Goal: Task Accomplishment & Management: Use online tool/utility

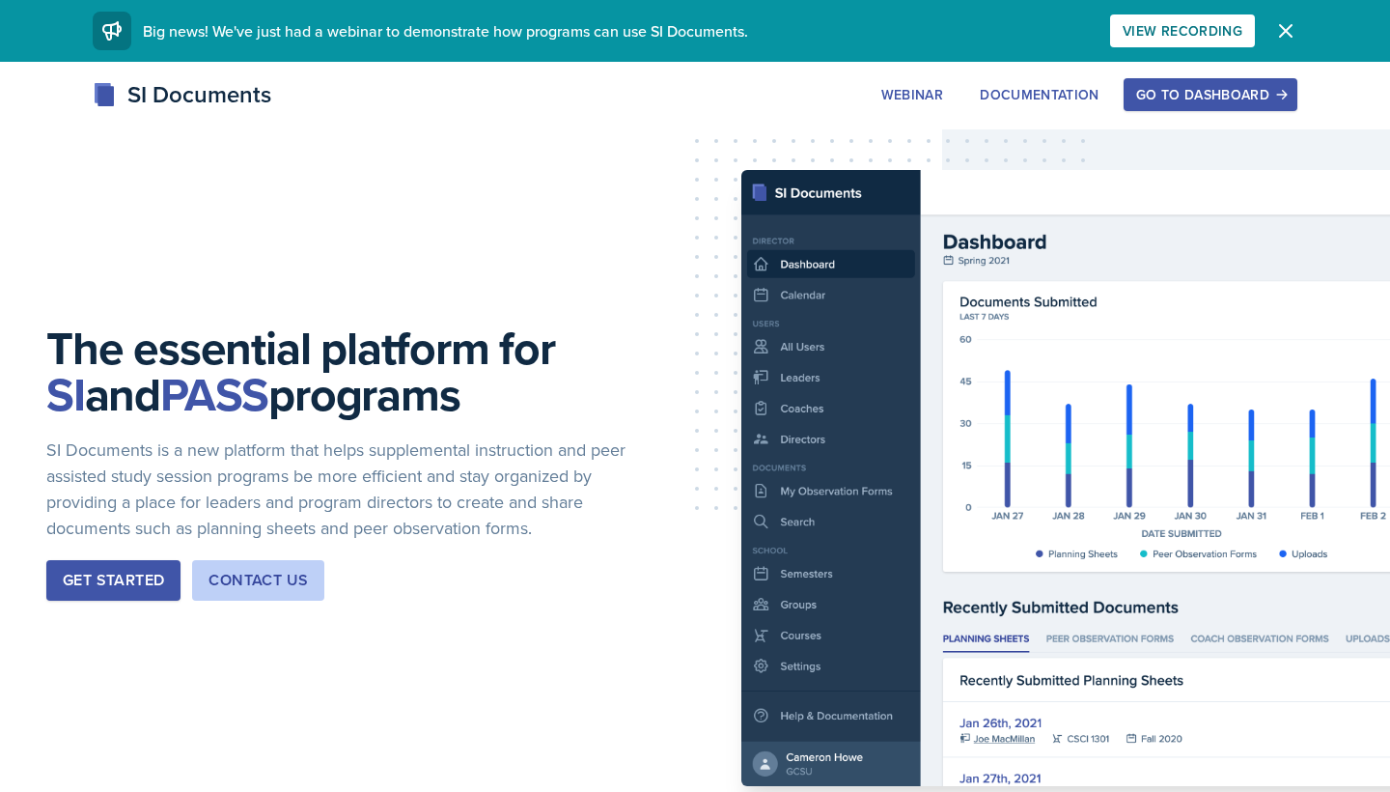
click at [1203, 89] on div "Go to Dashboard" at bounding box center [1210, 94] width 149 height 15
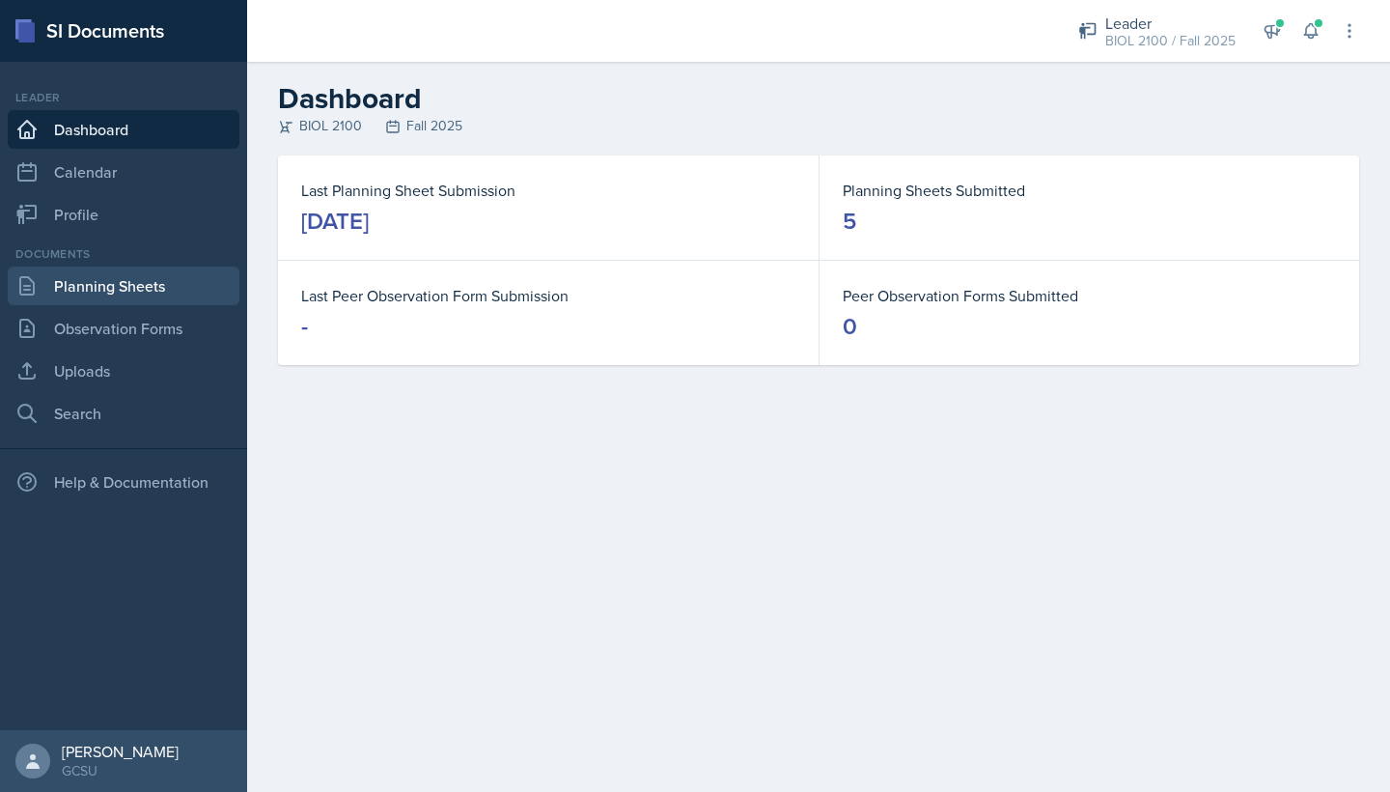
click at [104, 295] on link "Planning Sheets" at bounding box center [124, 285] width 232 height 39
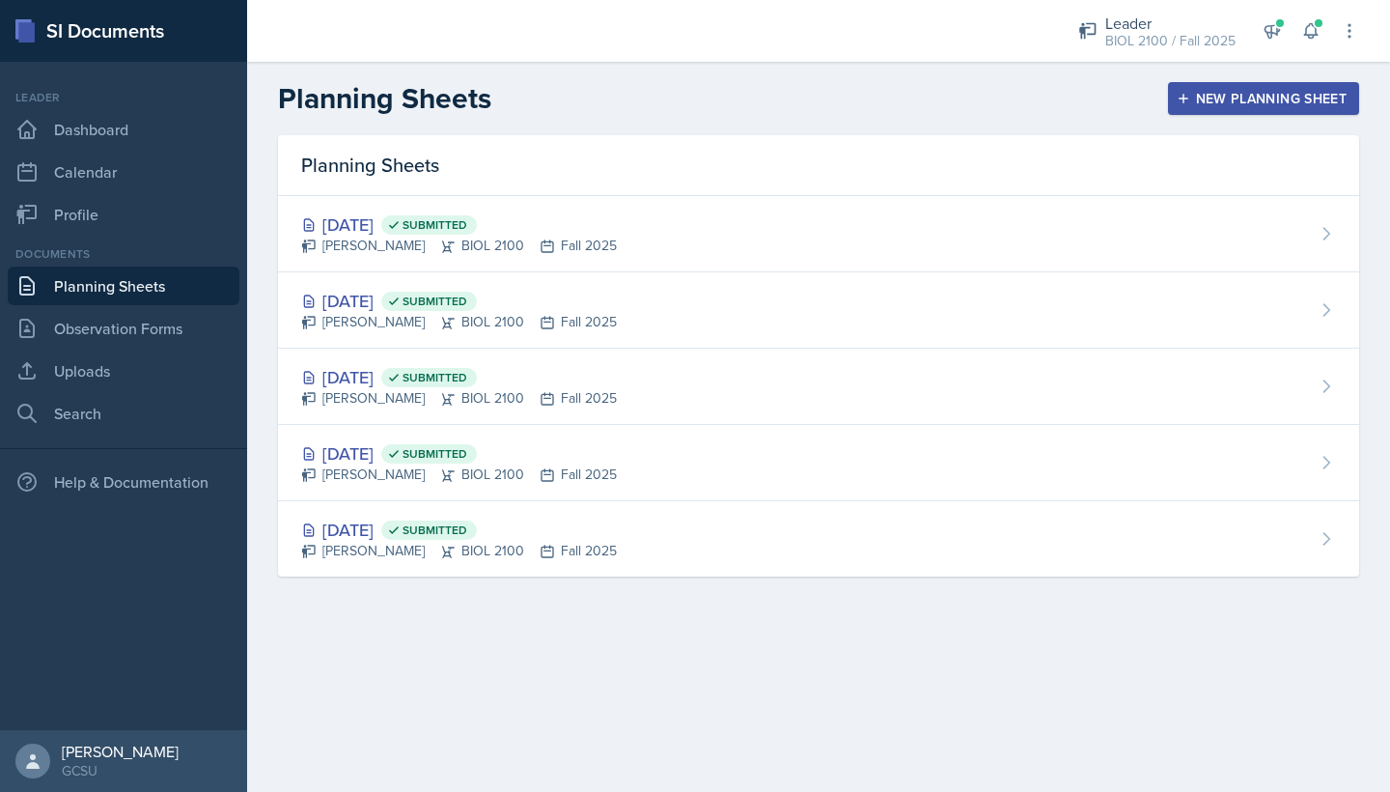
click at [1210, 98] on div "New Planning Sheet" at bounding box center [1264, 98] width 166 height 15
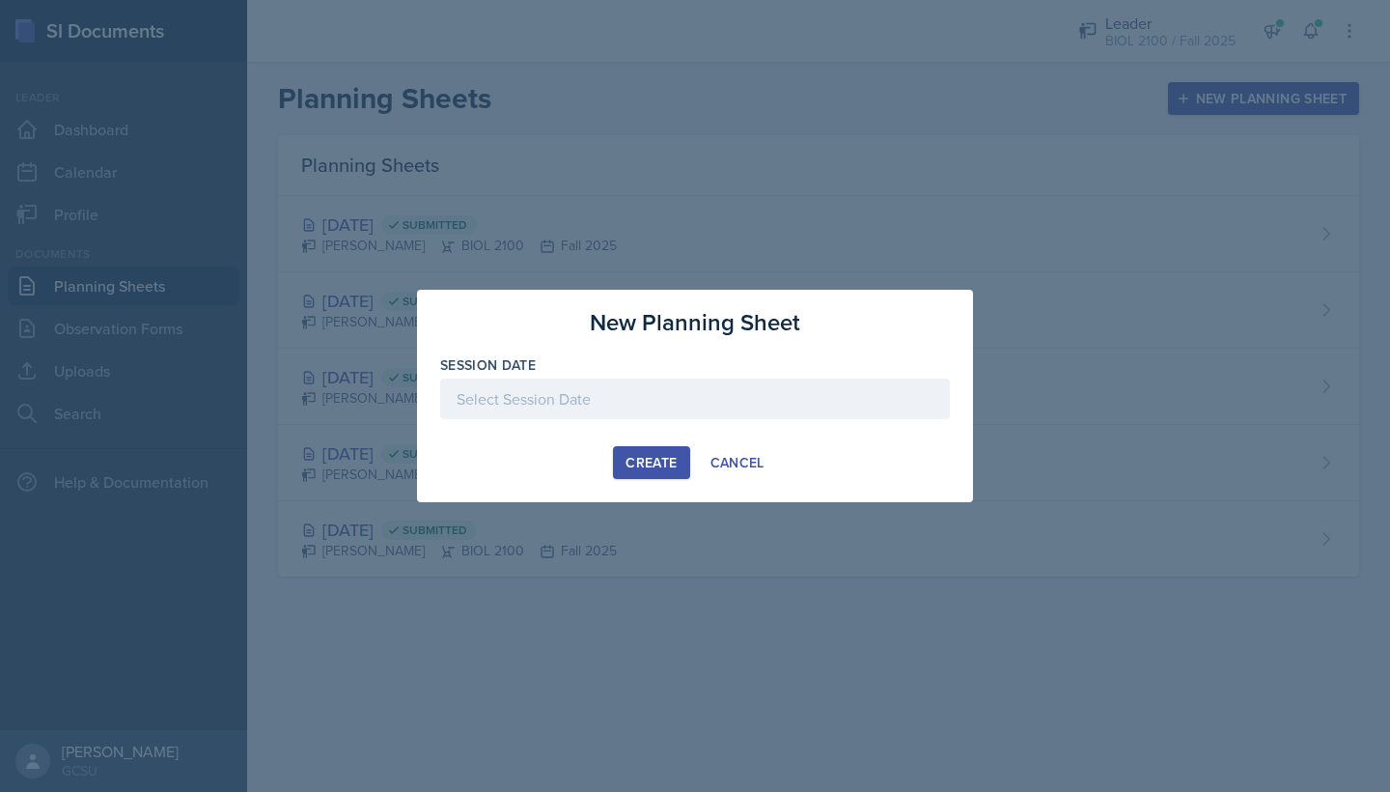
click at [646, 405] on div at bounding box center [695, 398] width 510 height 41
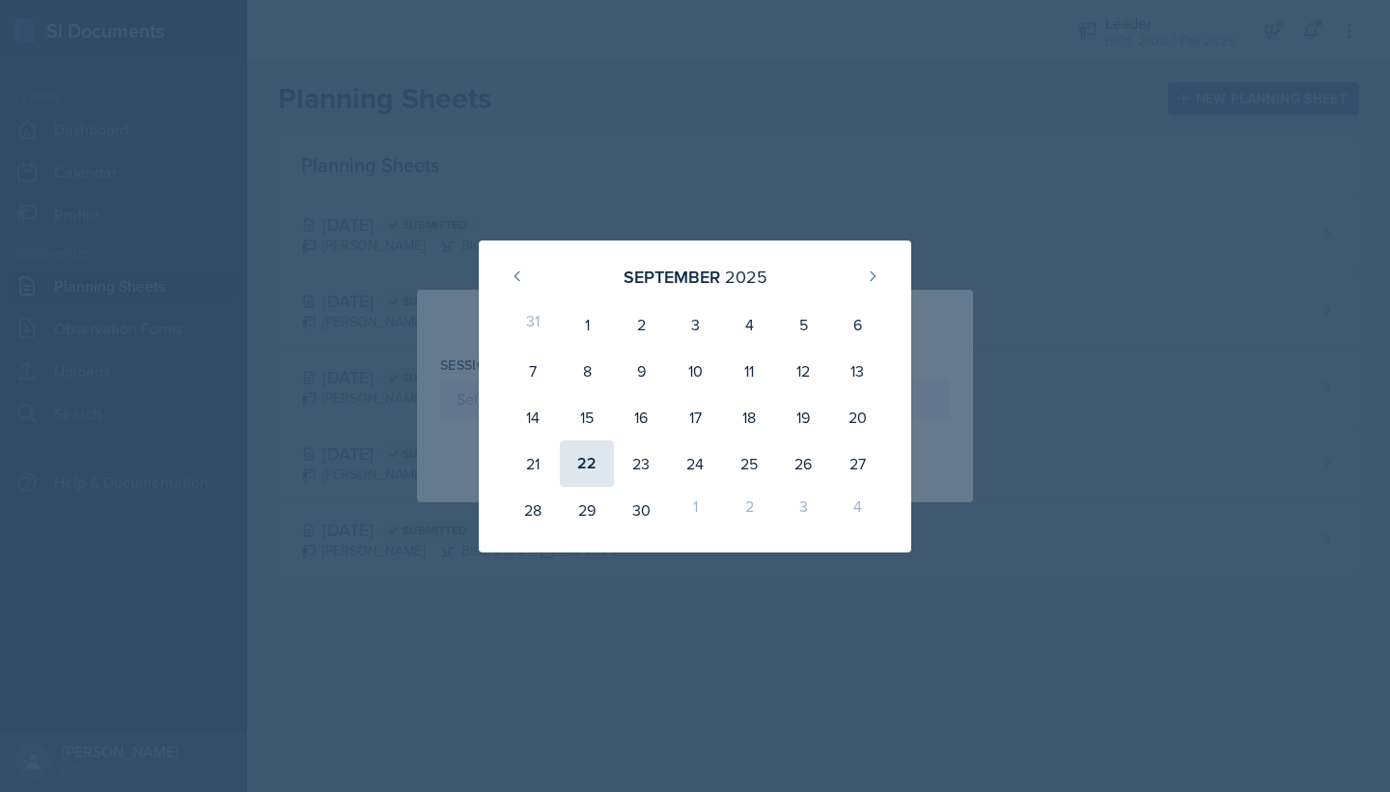
click at [588, 470] on div "22" at bounding box center [587, 463] width 54 height 46
type input "[DATE]"
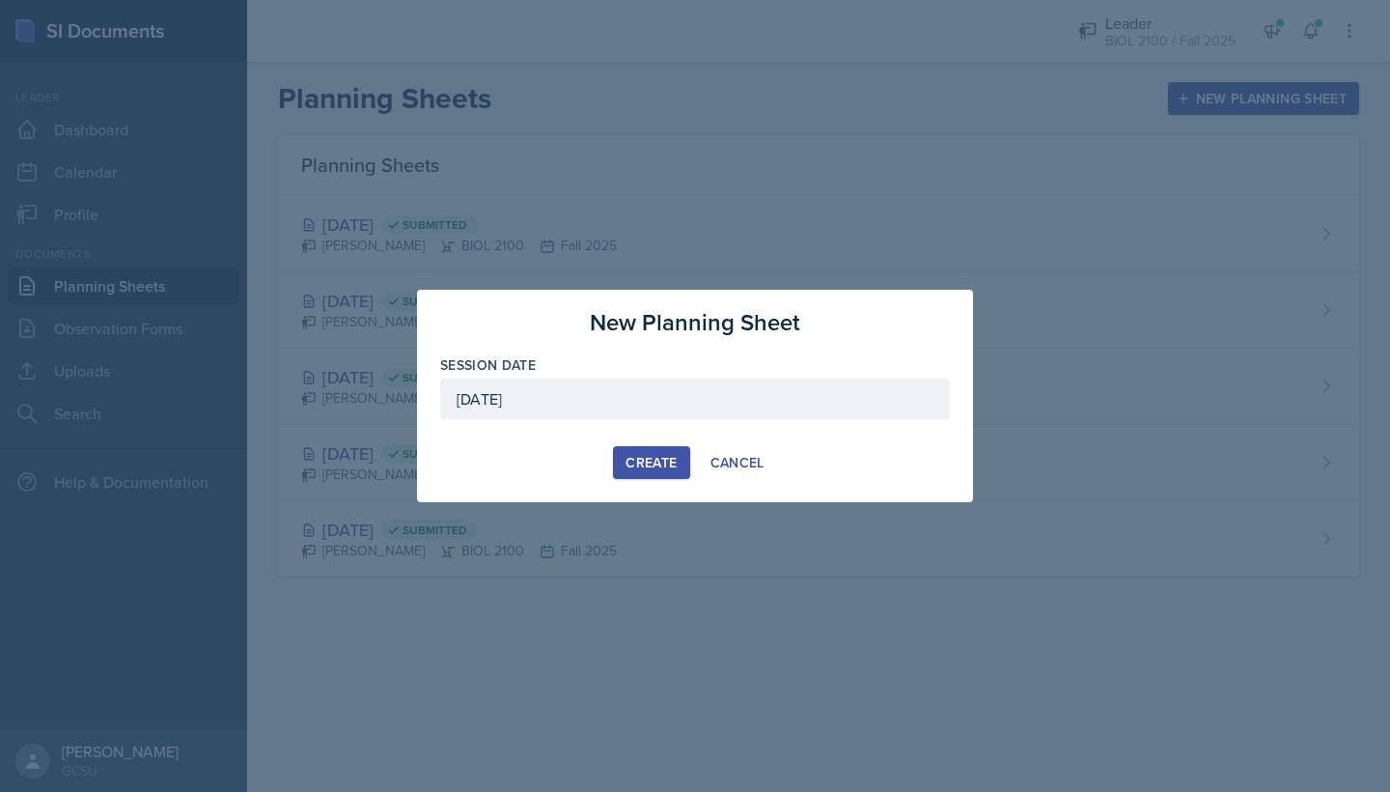
click at [668, 473] on button "Create" at bounding box center [651, 462] width 76 height 33
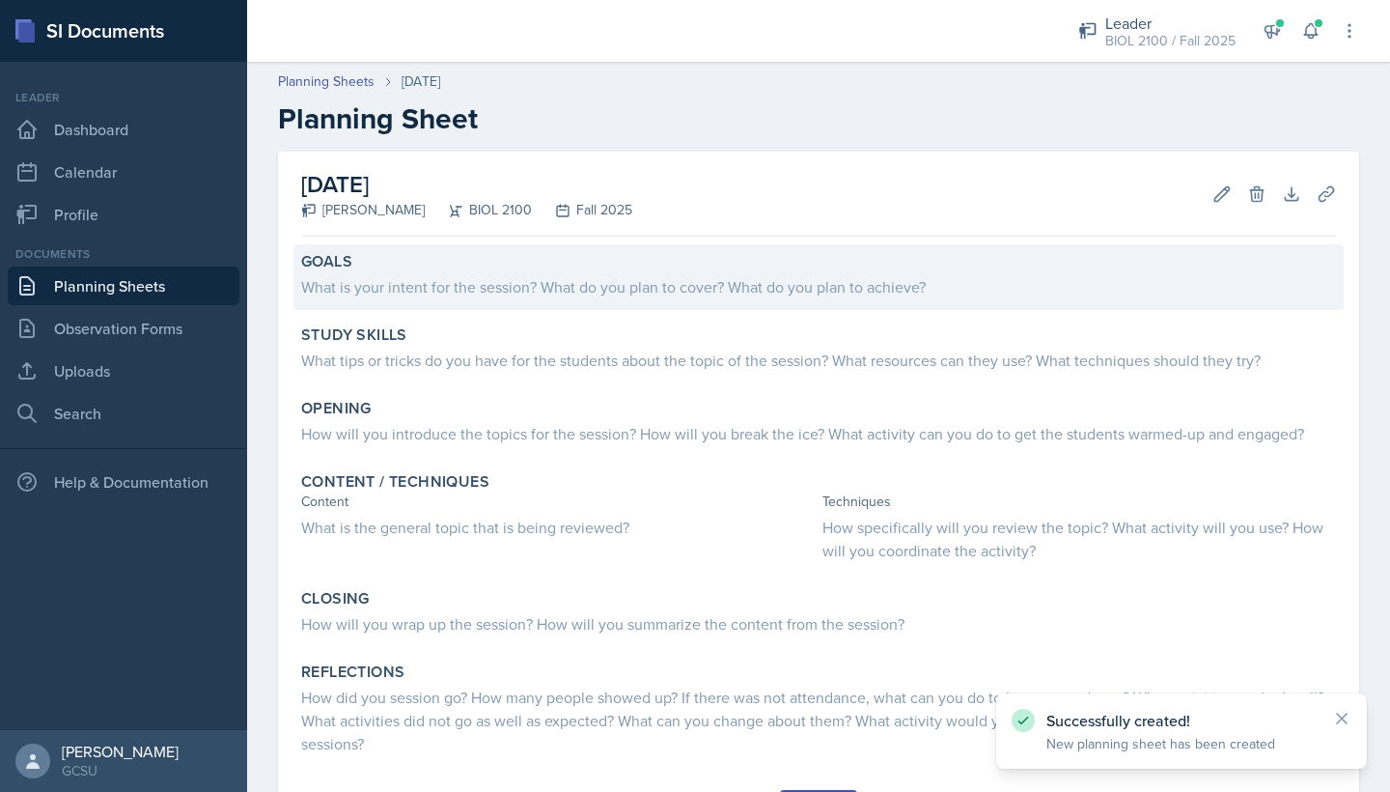
click at [525, 299] on div "Goals What is your intent for the session? What do you plan to cover? What do y…" at bounding box center [819, 277] width 1050 height 66
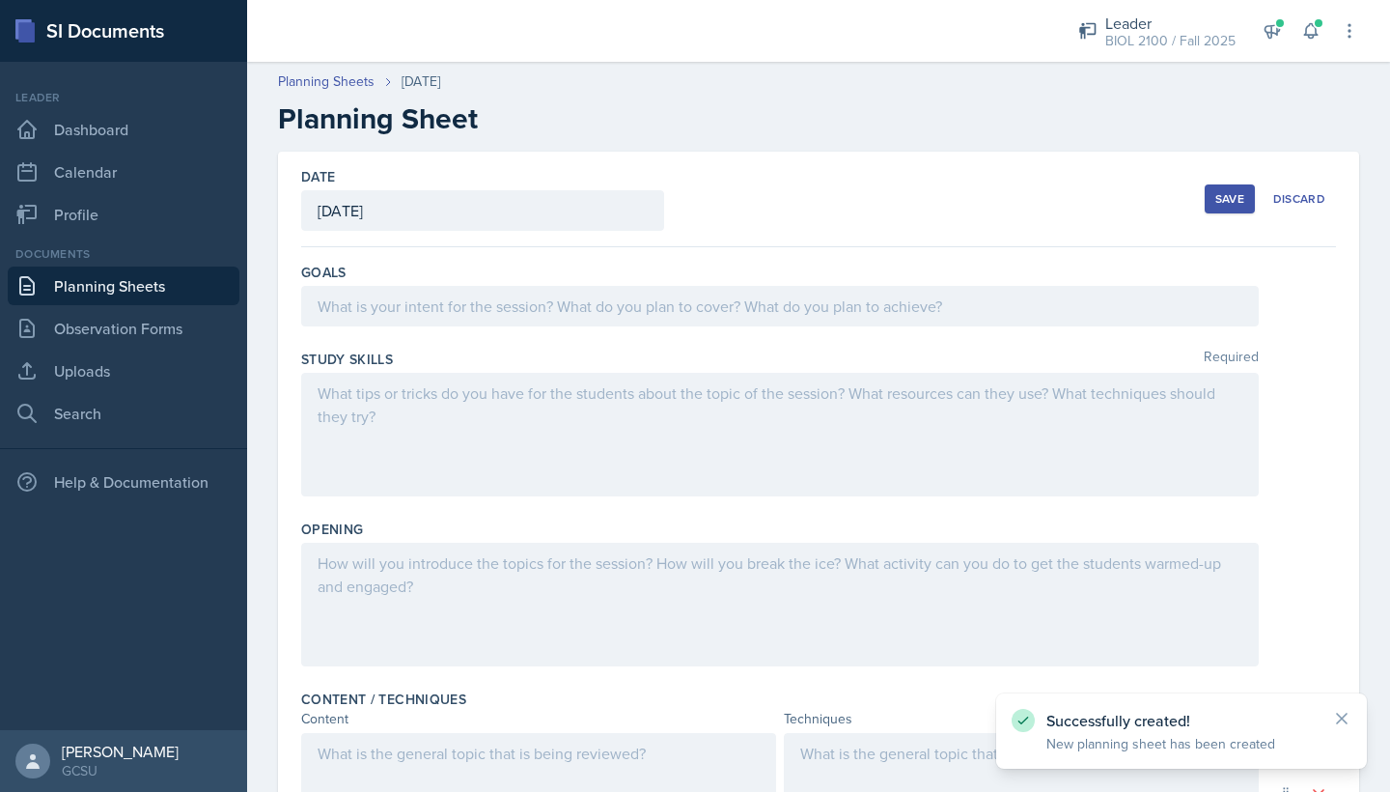
click at [525, 299] on div at bounding box center [780, 306] width 958 height 41
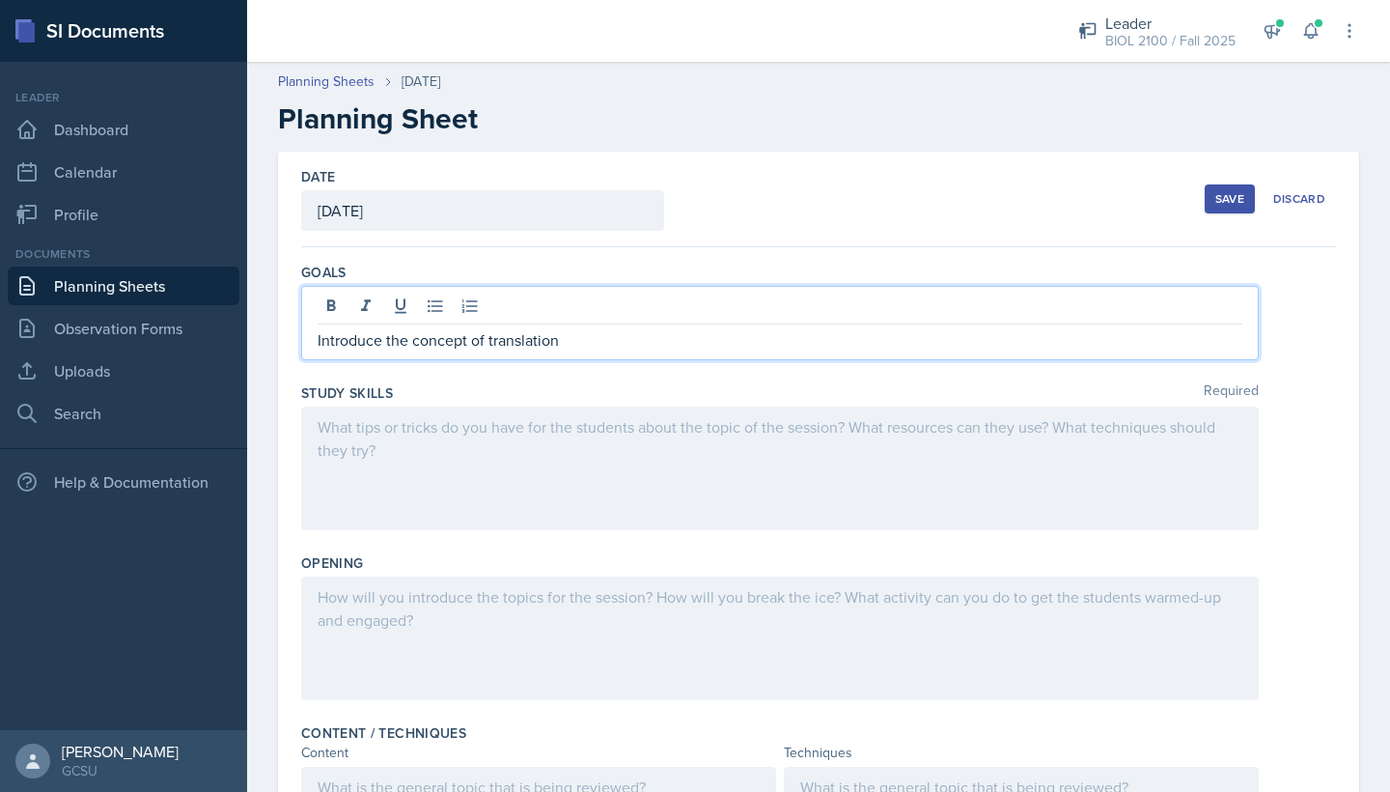
click at [399, 431] on div at bounding box center [780, 468] width 958 height 124
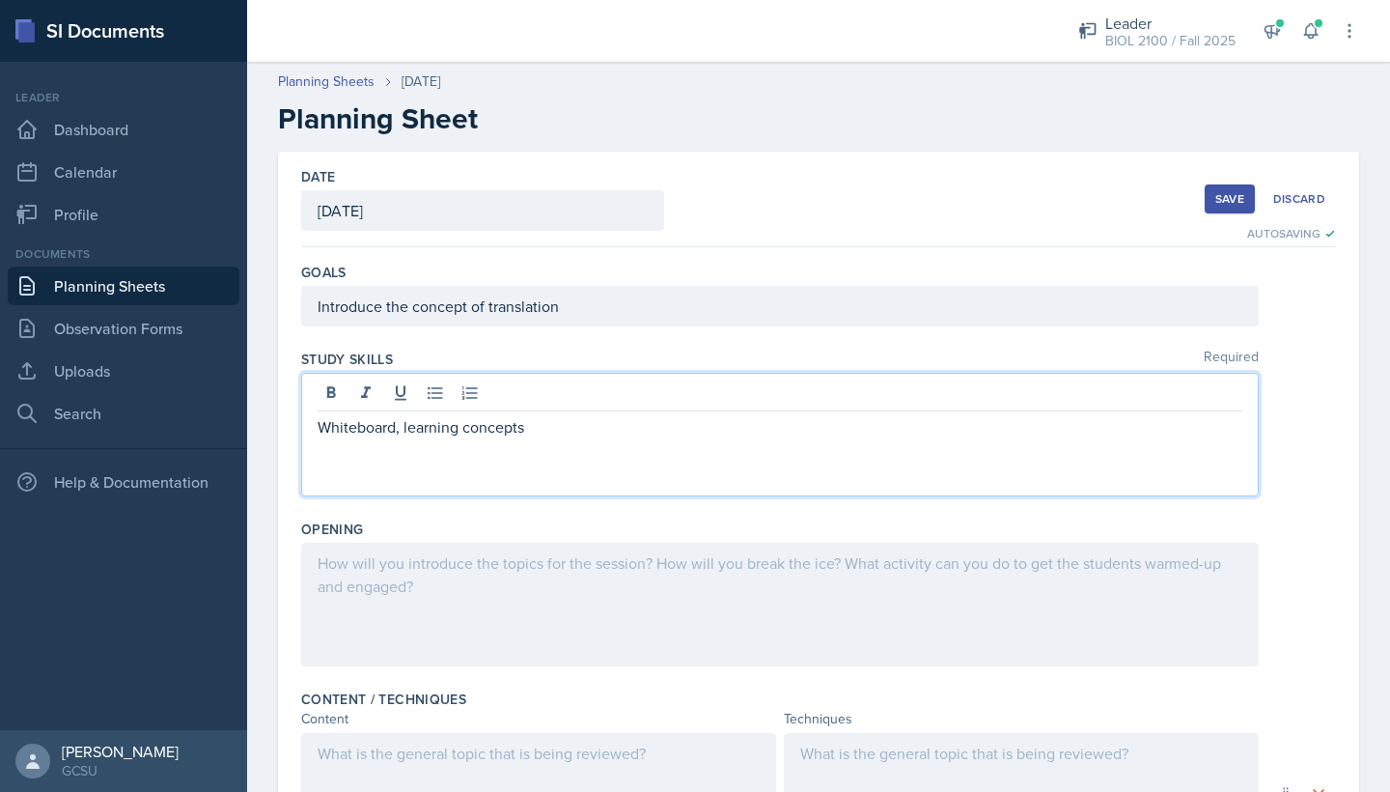
click at [371, 565] on div at bounding box center [780, 605] width 958 height 124
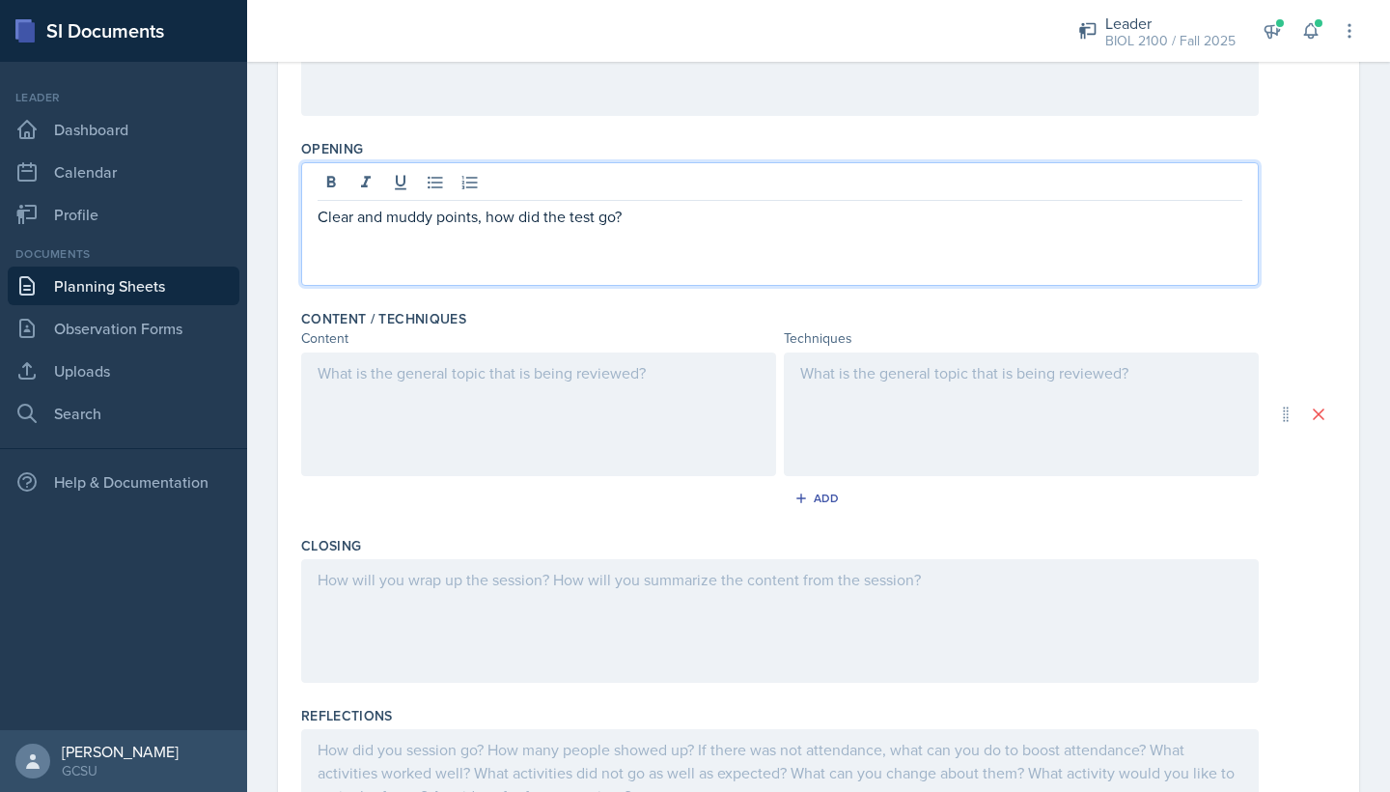
scroll to position [397, 0]
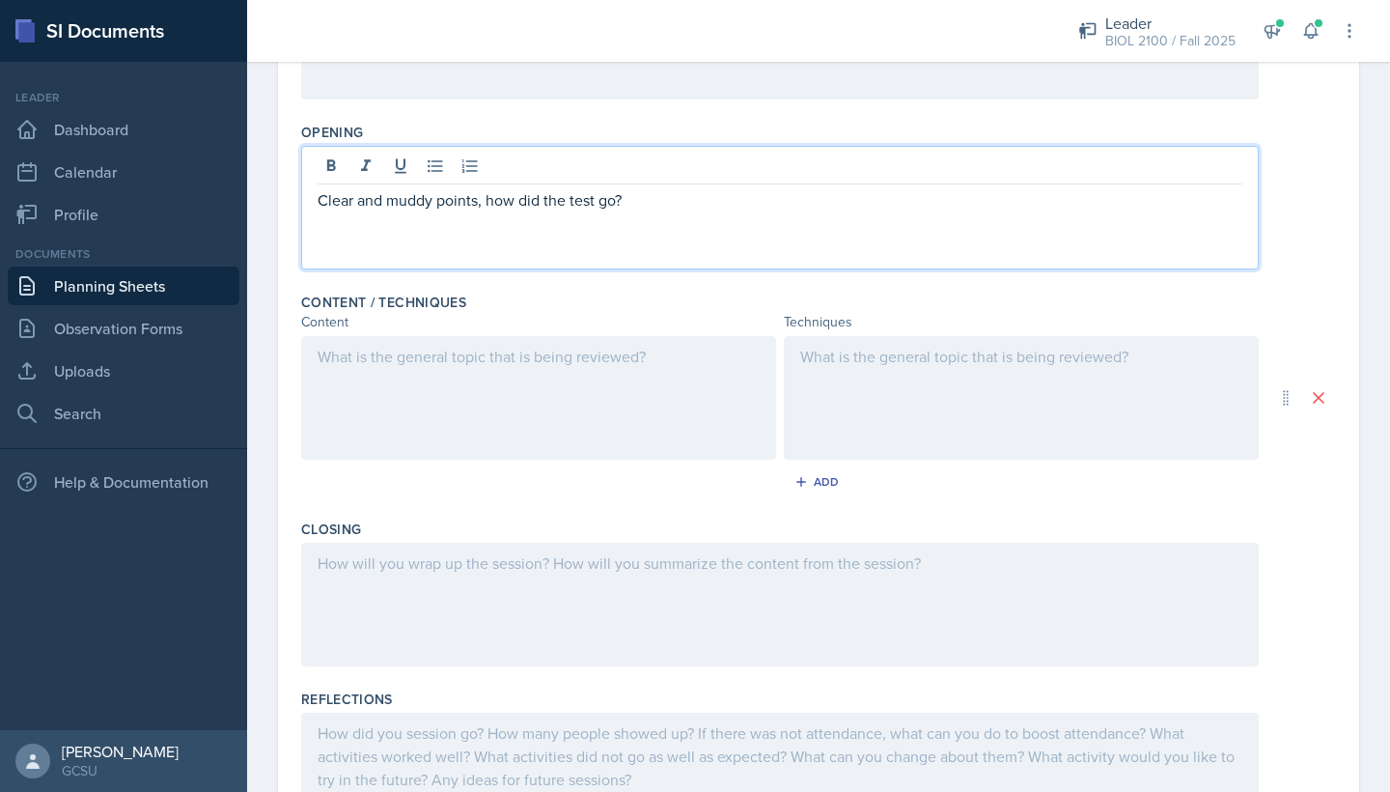
click at [395, 389] on div at bounding box center [538, 398] width 475 height 124
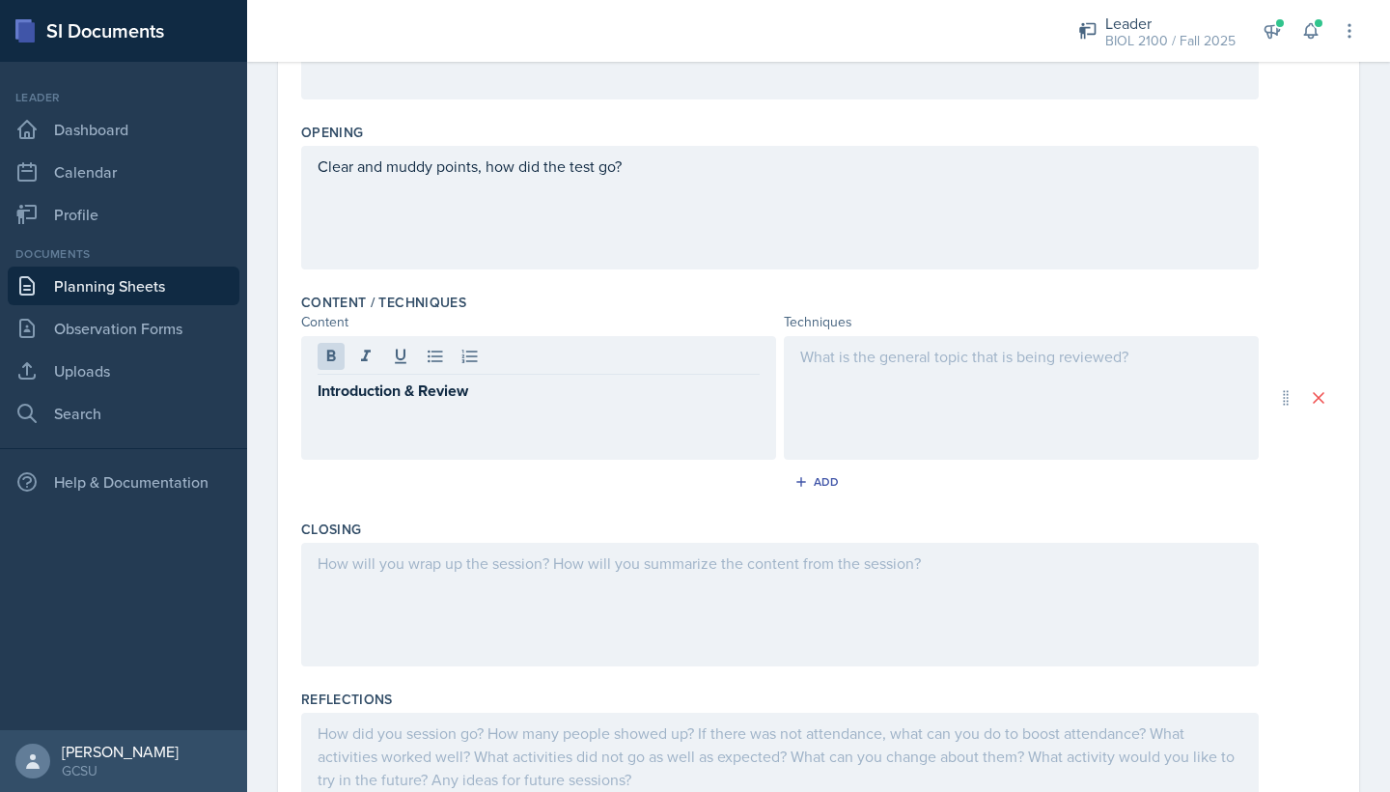
click at [857, 387] on div at bounding box center [1021, 398] width 475 height 124
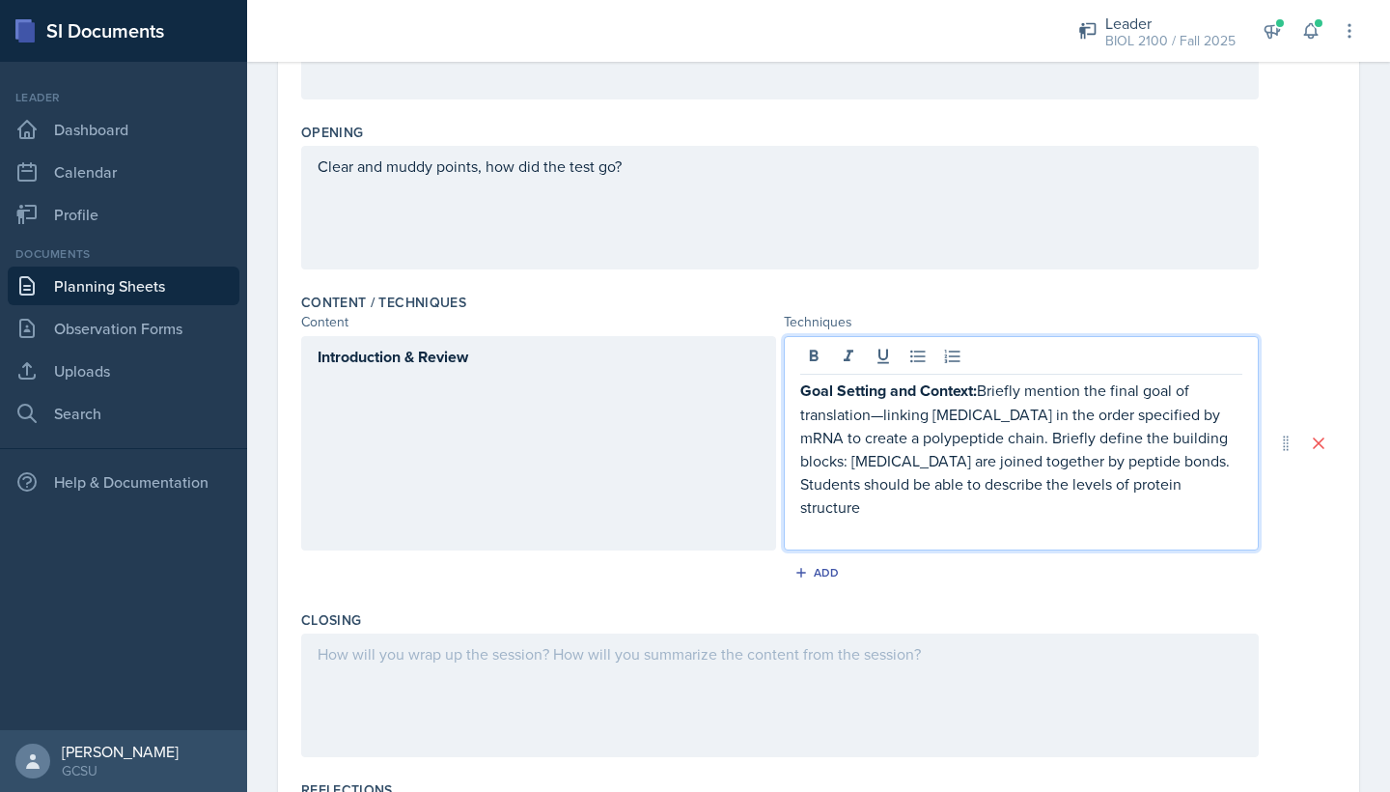
click at [883, 417] on p "Goal Setting and Context: Briefly mention the final goal of translation—linking…" at bounding box center [1021, 448] width 442 height 140
click at [1196, 484] on p "Goal Setting and Context: Briefly mention the final goal of translation, linkin…" at bounding box center [1021, 448] width 442 height 140
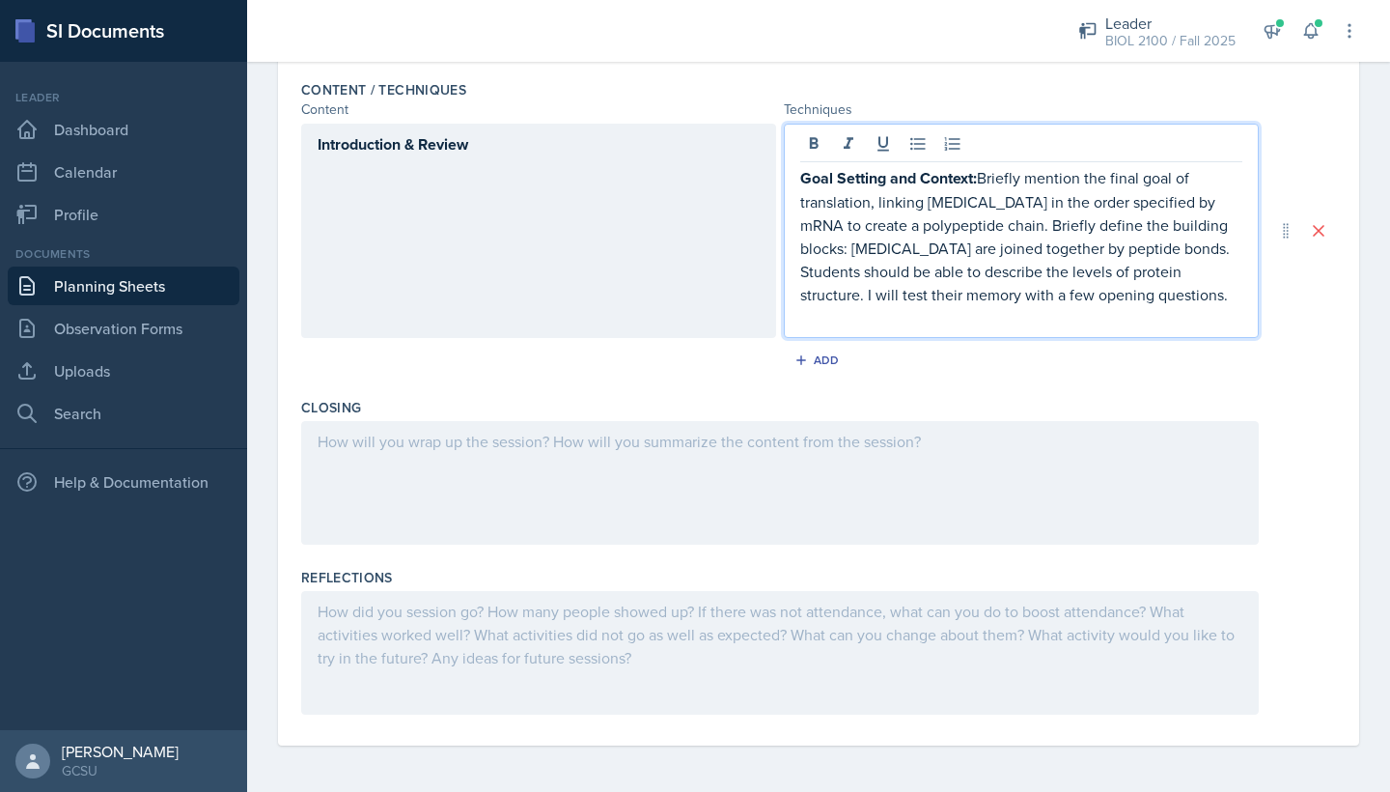
scroll to position [609, 0]
click at [808, 351] on button "Add" at bounding box center [819, 360] width 63 height 29
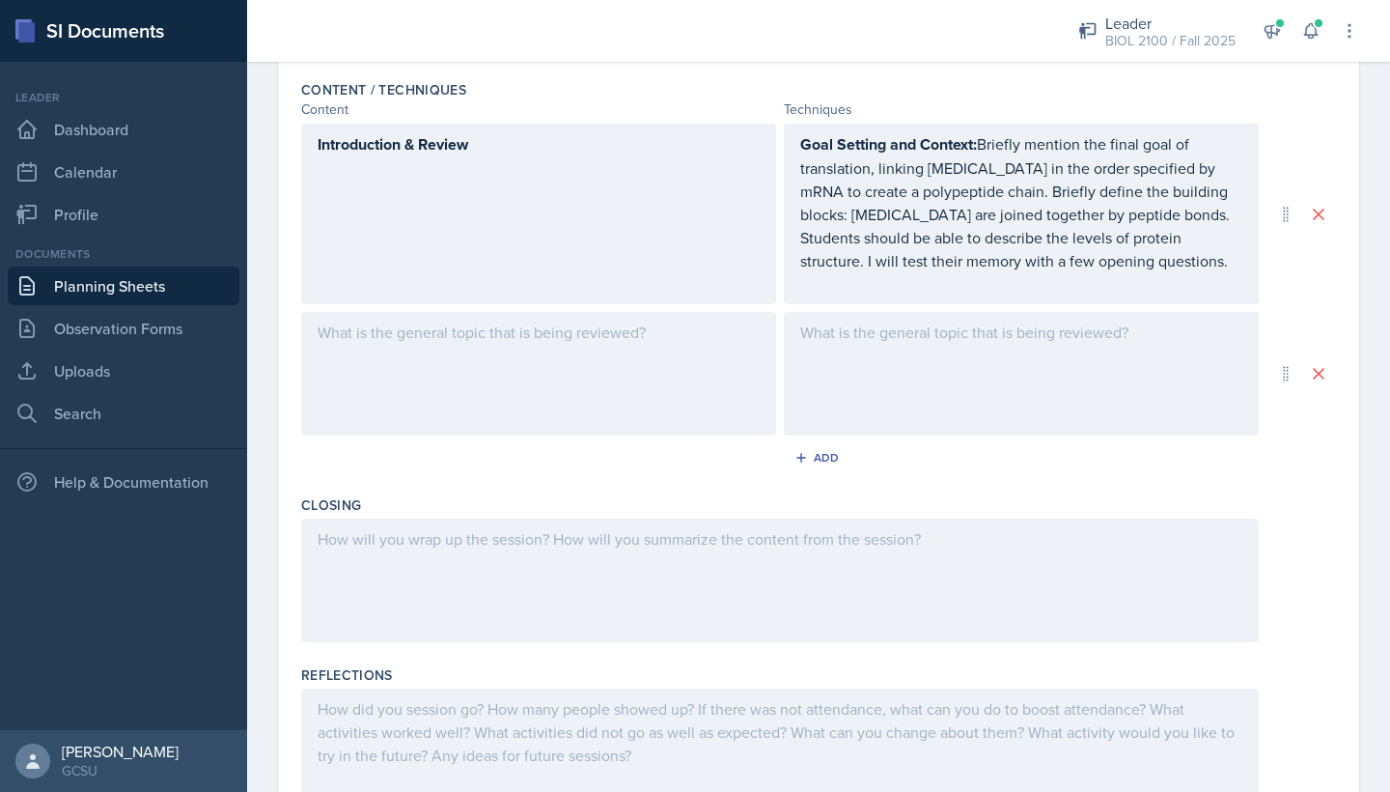
click at [641, 354] on div at bounding box center [538, 374] width 475 height 124
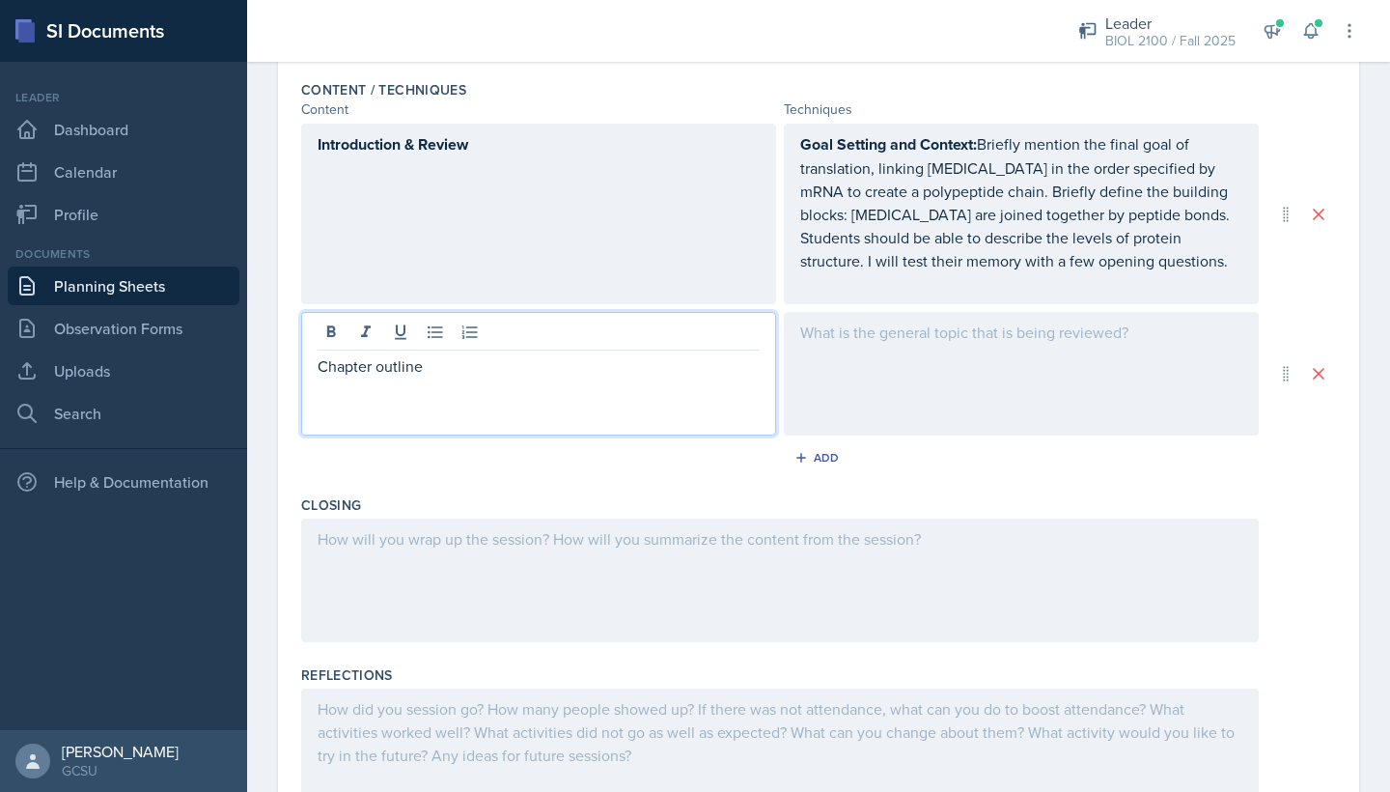
click at [970, 371] on div at bounding box center [1021, 374] width 475 height 124
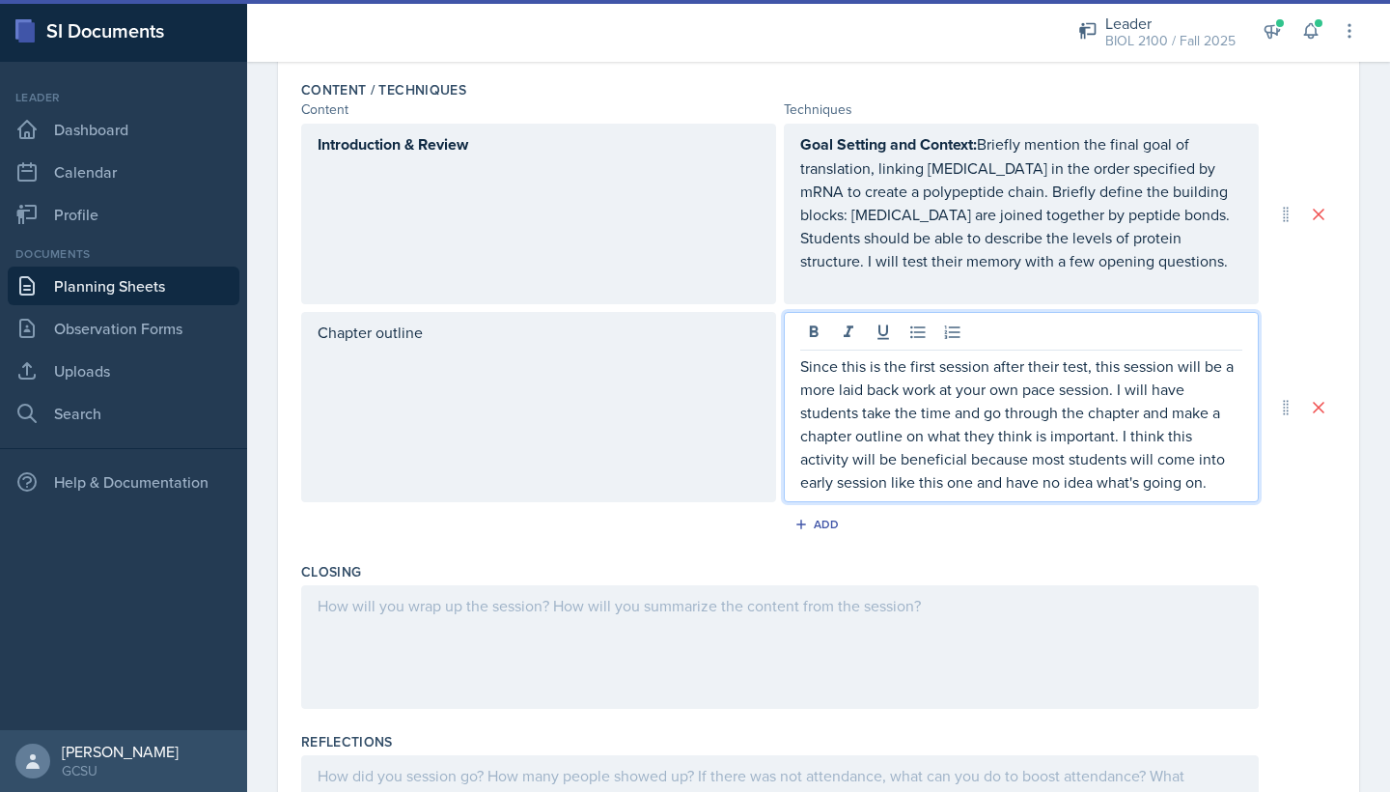
click at [851, 490] on p "Since this is the first session after their test, this session will be a more l…" at bounding box center [1021, 423] width 442 height 139
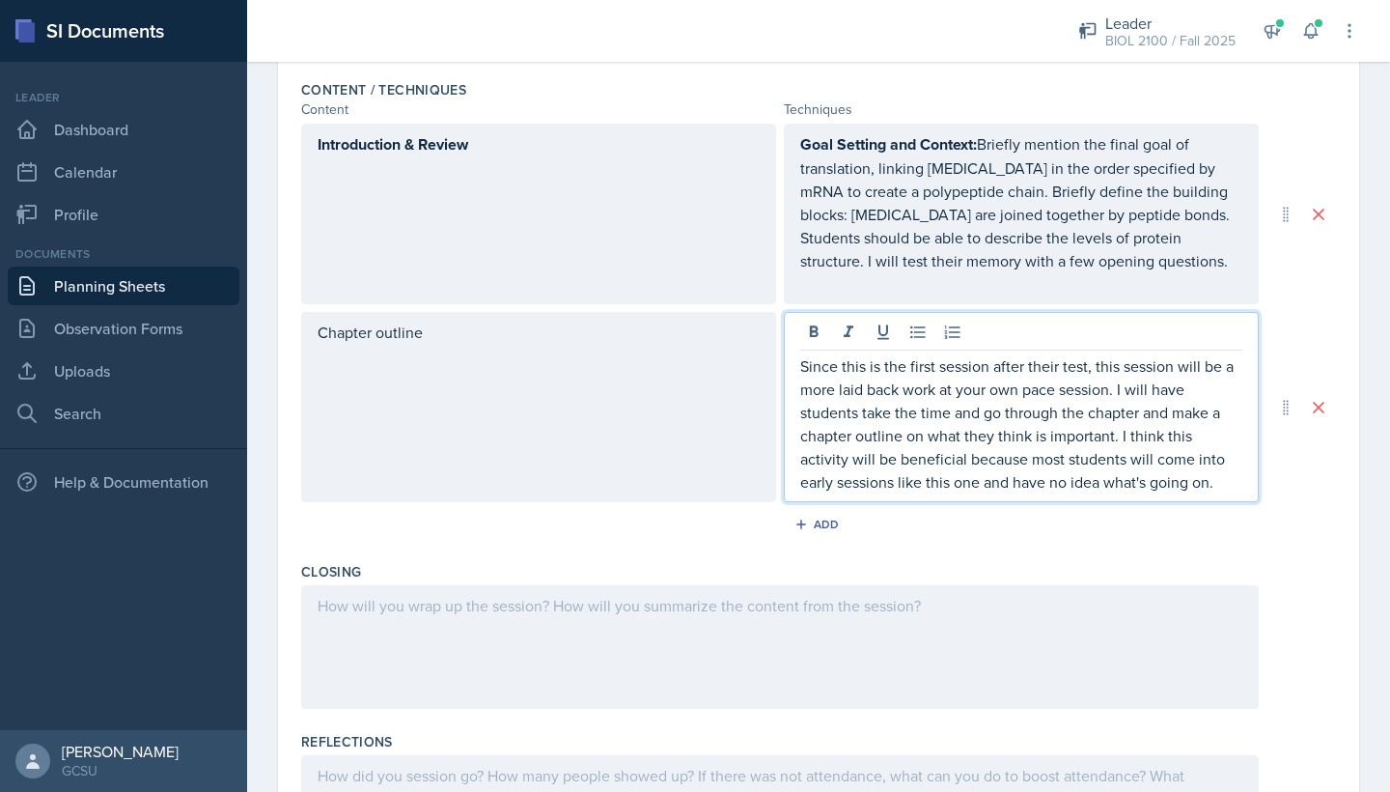
click at [1188, 486] on p "Since this is the first session after their test, this session will be a more l…" at bounding box center [1021, 423] width 442 height 139
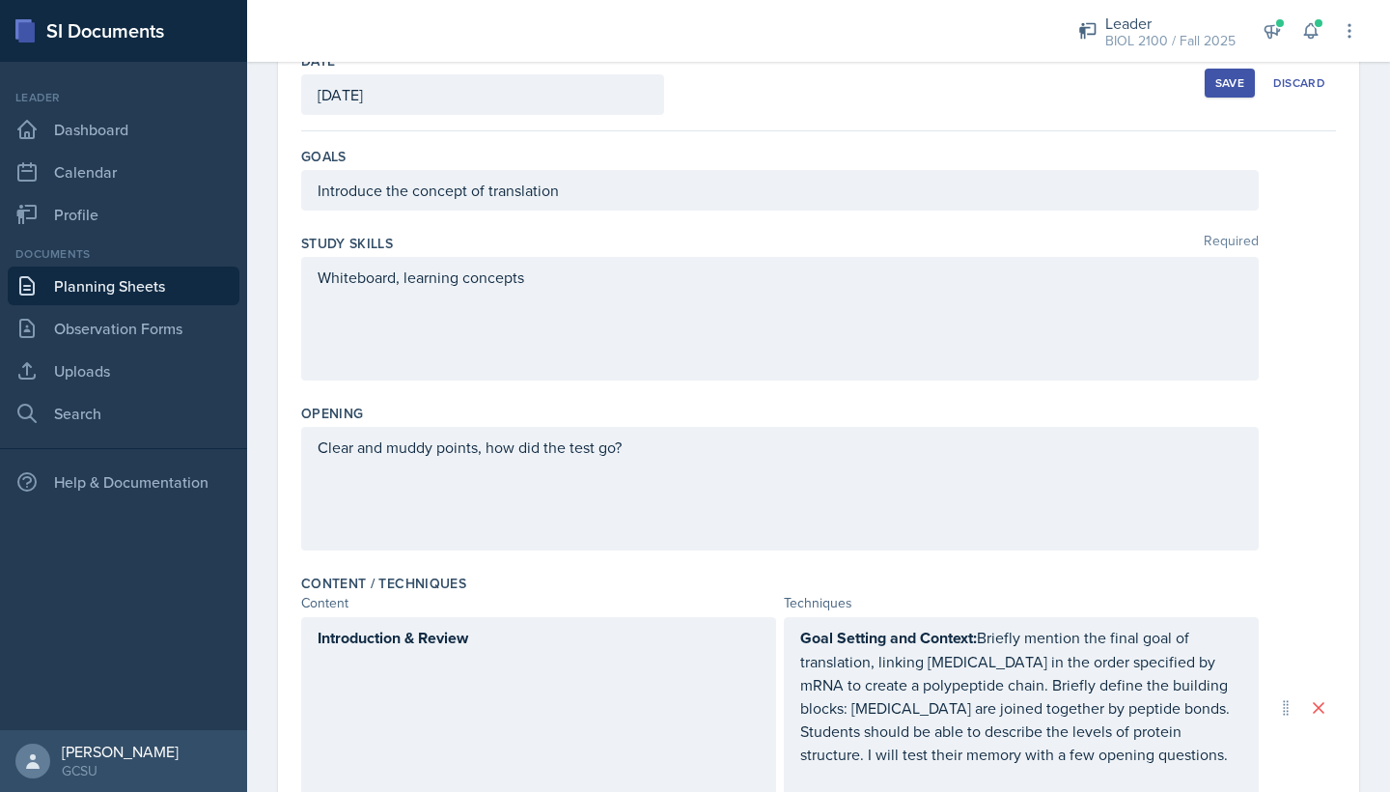
scroll to position [98, 0]
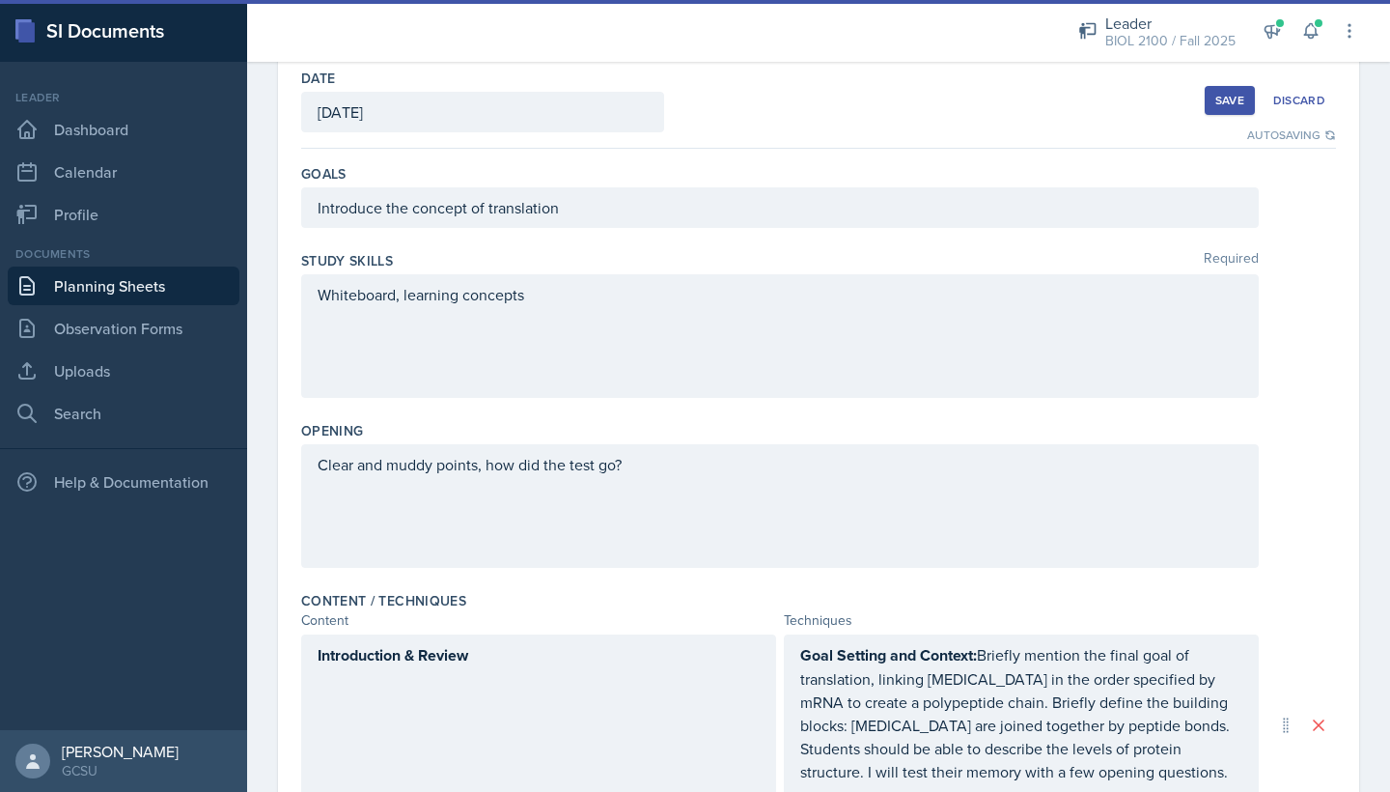
click at [1226, 95] on div "Save" at bounding box center [1230, 100] width 29 height 15
